Goal: Task Accomplishment & Management: Complete application form

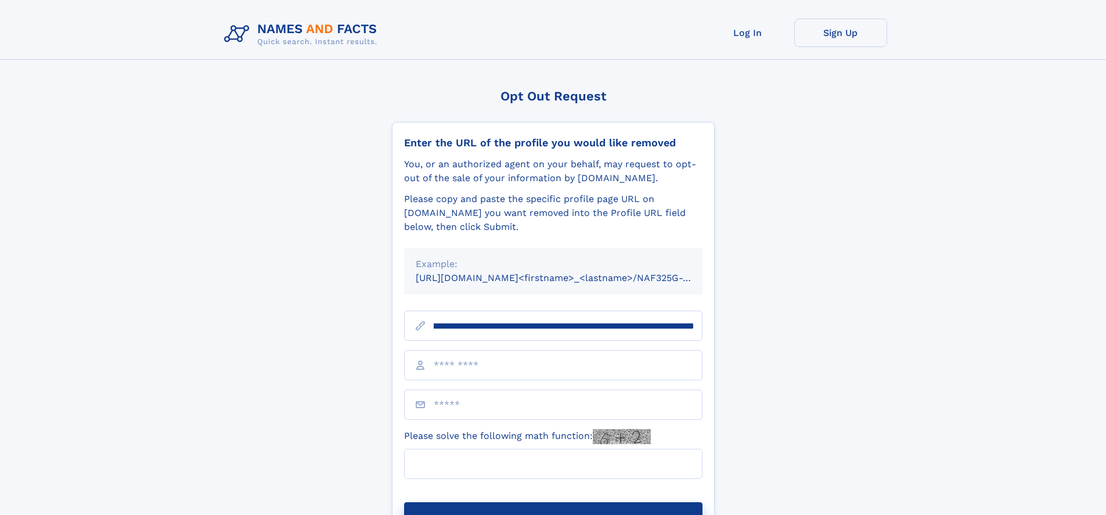
scroll to position [0, 145]
type input "**********"
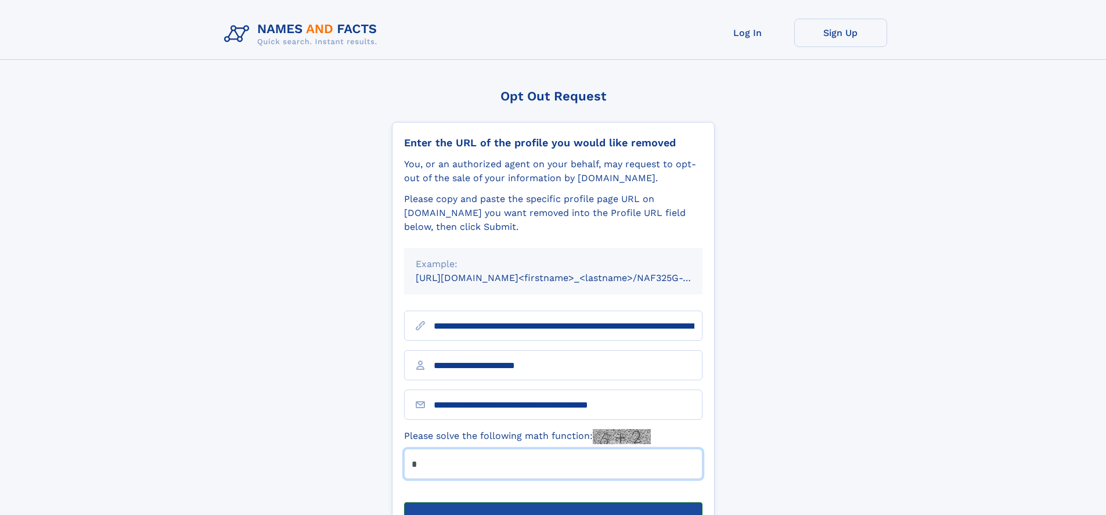
type input "*"
click at [553, 502] on button "Submit Opt Out Request" at bounding box center [553, 520] width 298 height 37
